Goal: Find specific page/section: Find specific page/section

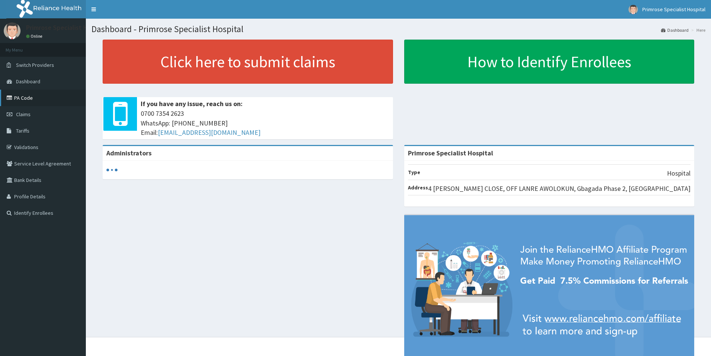
click at [34, 98] on link "PA Code" at bounding box center [43, 98] width 86 height 16
click at [31, 92] on link "PA Code" at bounding box center [43, 98] width 86 height 16
click at [33, 99] on link "PA Code" at bounding box center [43, 98] width 86 height 16
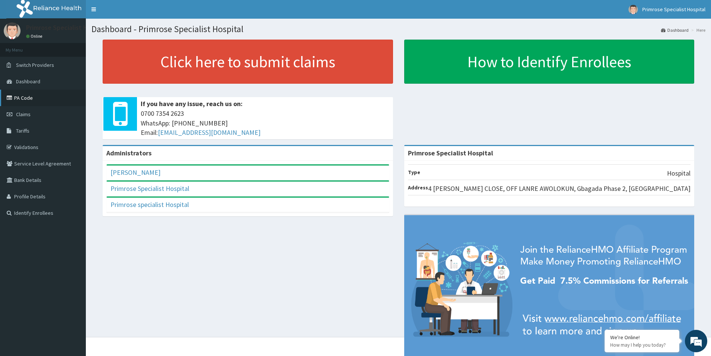
click at [26, 98] on link "PA Code" at bounding box center [43, 98] width 86 height 16
